Goal: Task Accomplishment & Management: Manage account settings

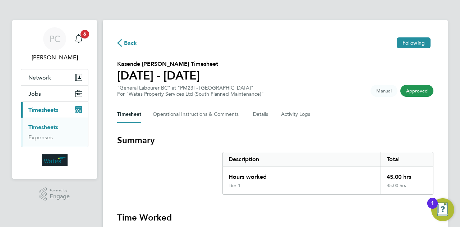
click at [55, 110] on span "Timesheets" at bounding box center [43, 109] width 30 height 7
click at [46, 128] on link "Timesheets" at bounding box center [43, 127] width 30 height 7
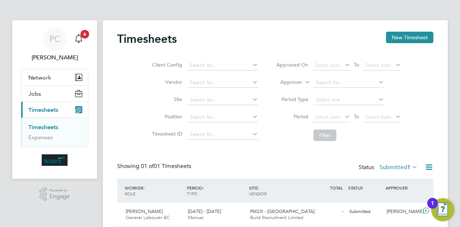
scroll to position [25, 0]
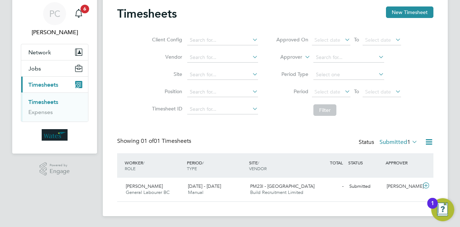
click at [410, 142] on icon at bounding box center [410, 142] width 0 height 10
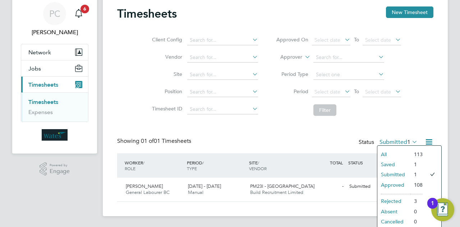
click at [397, 182] on li "Approved" at bounding box center [393, 185] width 33 height 10
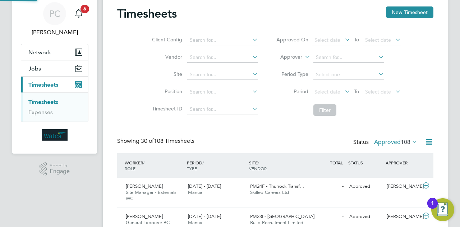
scroll to position [0, 0]
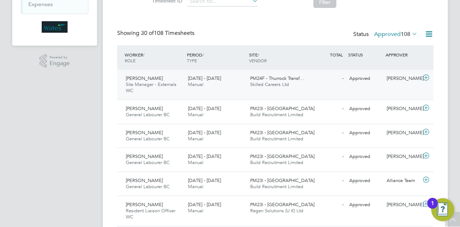
click at [286, 74] on div "PM24F - Thurrock Transf… Skilled Careers Ltd" at bounding box center [278, 82] width 62 height 18
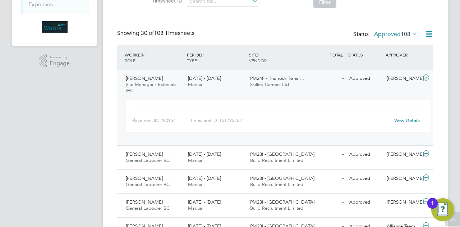
click at [404, 123] on div "View Details" at bounding box center [406, 120] width 35 height 11
click at [403, 120] on link "View Details" at bounding box center [407, 120] width 26 height 6
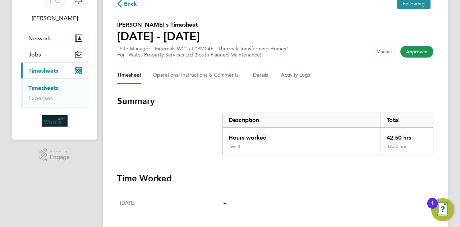
scroll to position [36, 0]
